Goal: Navigation & Orientation: Find specific page/section

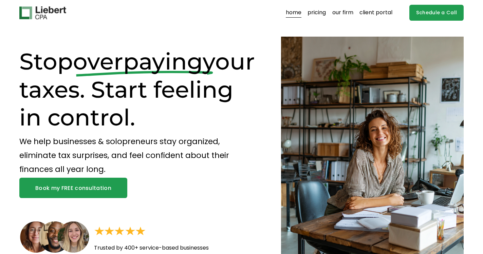
click at [381, 19] on div "home pricing our firm client portal" at bounding box center [205, 12] width 373 height 13
click at [375, 6] on div "home pricing our firm client portal" at bounding box center [205, 12] width 373 height 13
click at [374, 9] on link "client portal" at bounding box center [376, 12] width 33 height 11
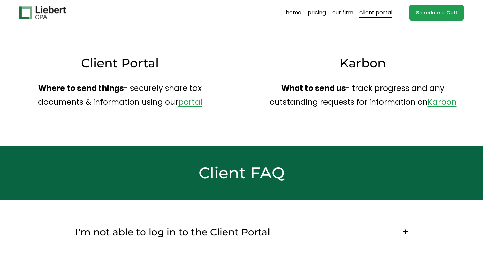
click at [193, 106] on link "portal" at bounding box center [190, 102] width 24 height 11
